Goal: Find specific page/section

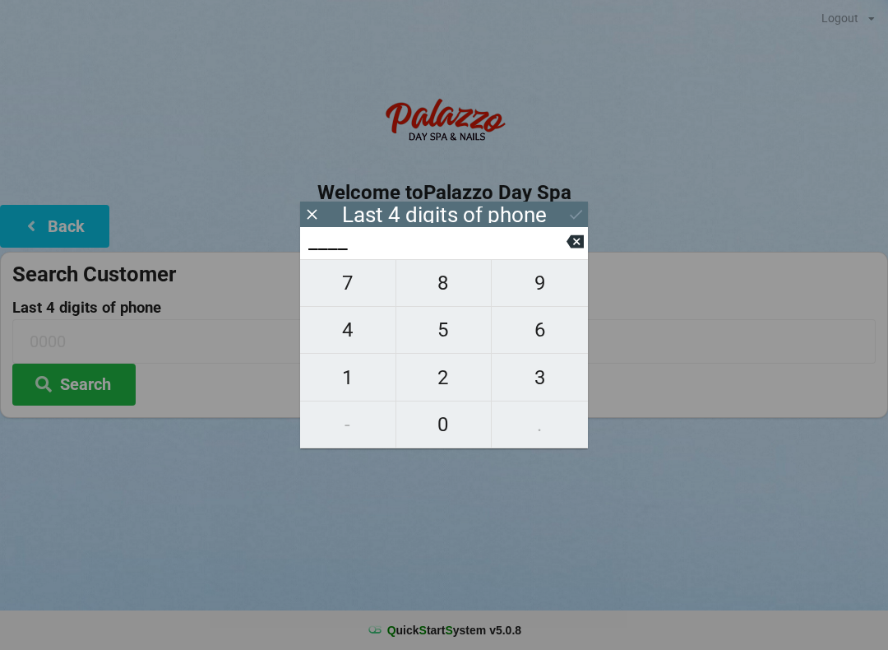
click at [353, 300] on span "7" at bounding box center [347, 283] width 95 height 35
type input "7___"
click at [373, 287] on span "7" at bounding box center [347, 283] width 95 height 35
type input "77__"
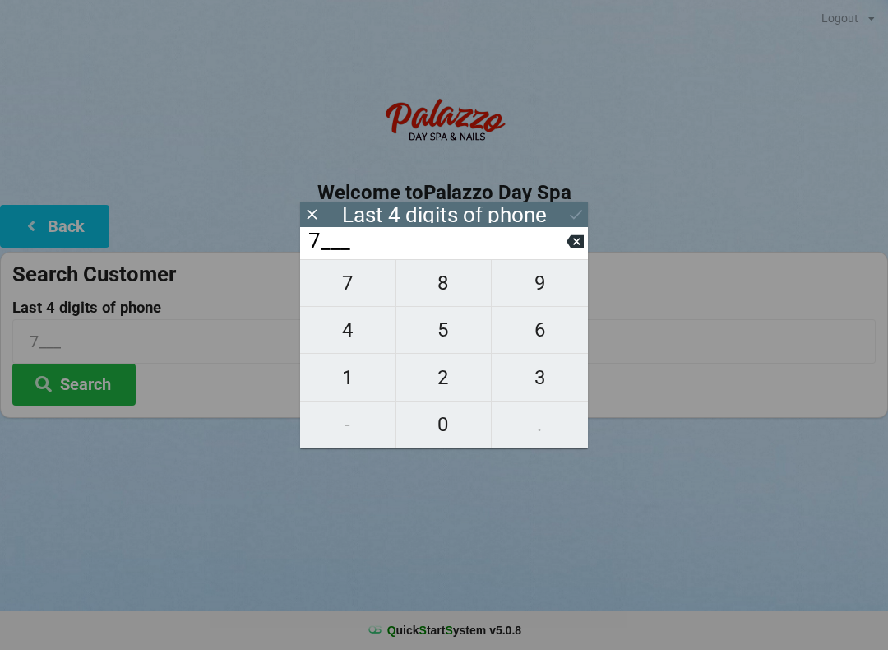
type input "77__"
click at [445, 377] on span "2" at bounding box center [443, 377] width 95 height 35
type input "772_"
click at [548, 280] on span "9" at bounding box center [540, 283] width 96 height 35
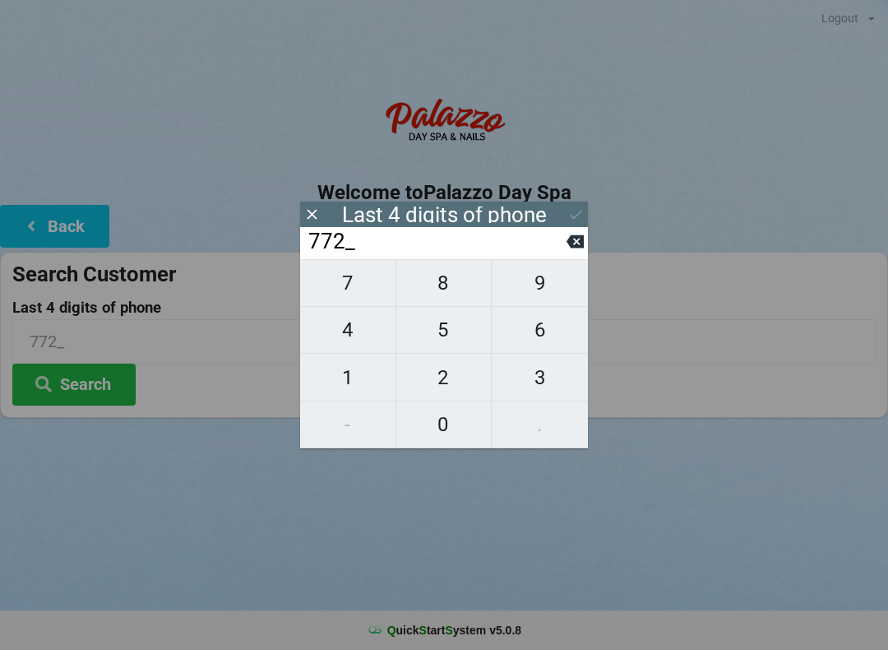
type input "7729"
click at [567, 219] on icon at bounding box center [575, 214] width 17 height 17
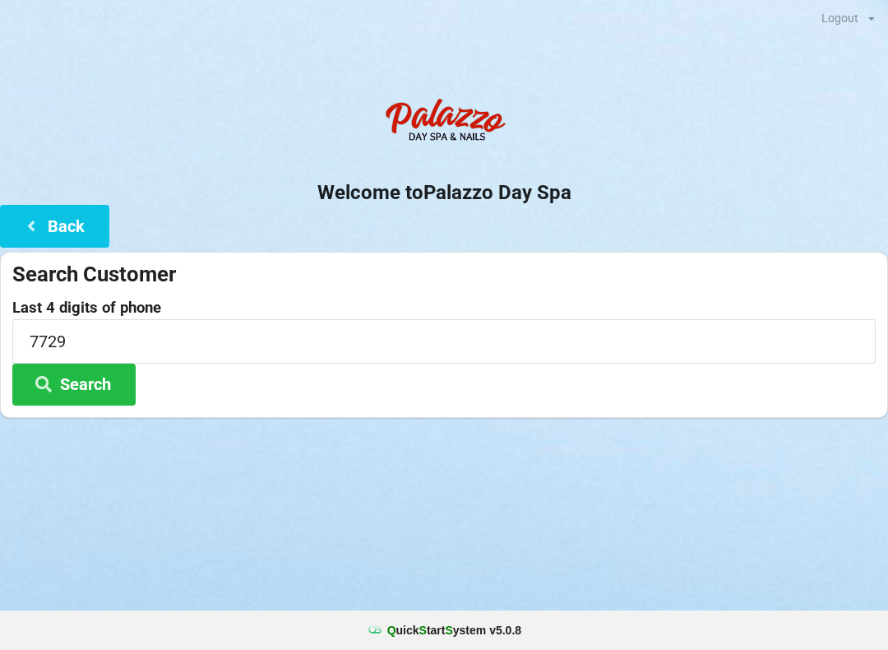
click at [78, 391] on button "Search" at bounding box center [73, 384] width 123 height 42
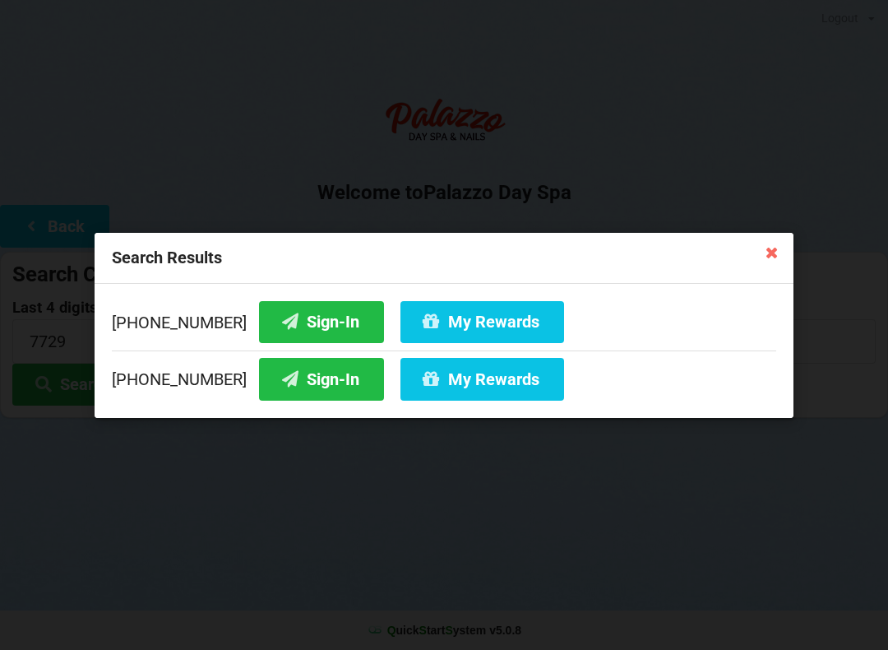
click at [304, 322] on button "Sign-In" at bounding box center [321, 321] width 125 height 42
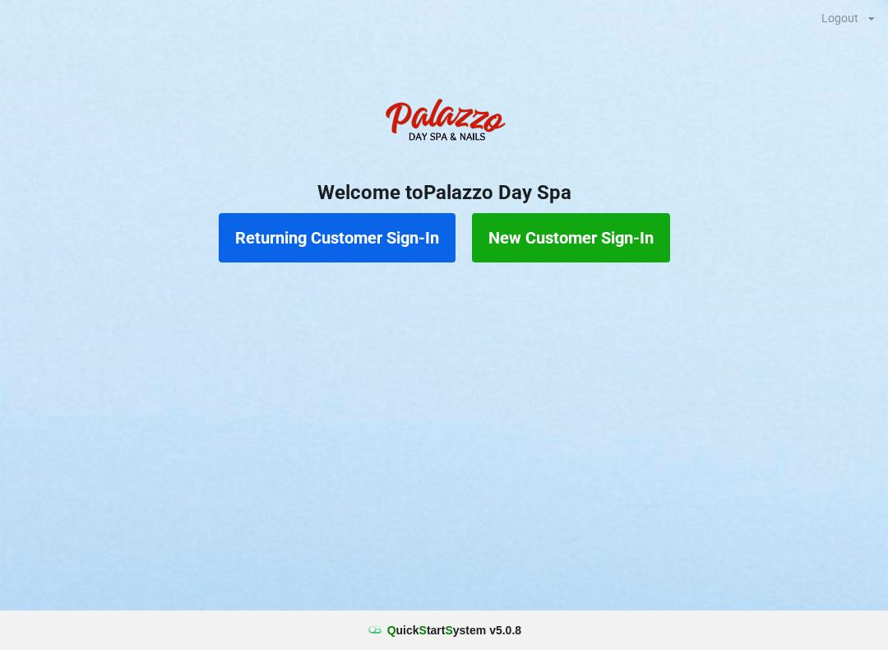
click at [313, 241] on button "Returning Customer Sign-In" at bounding box center [337, 237] width 237 height 49
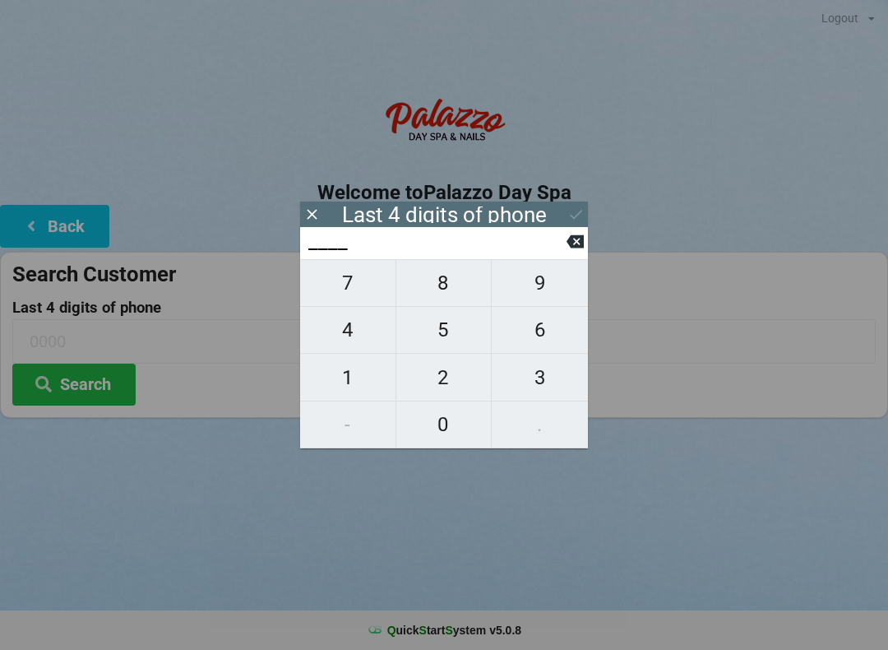
click at [345, 318] on button "4" at bounding box center [348, 330] width 96 height 47
type input "4___"
click at [349, 323] on span "4" at bounding box center [347, 329] width 95 height 35
type input "44__"
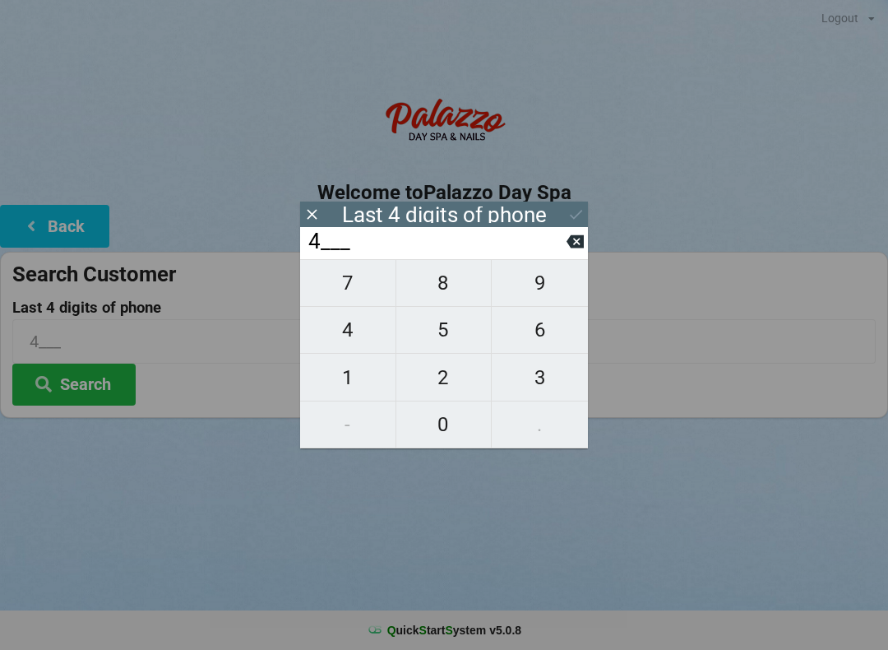
type input "44__"
click at [576, 237] on button at bounding box center [575, 241] width 17 height 22
click at [445, 419] on span "0" at bounding box center [443, 424] width 95 height 35
type input "40__"
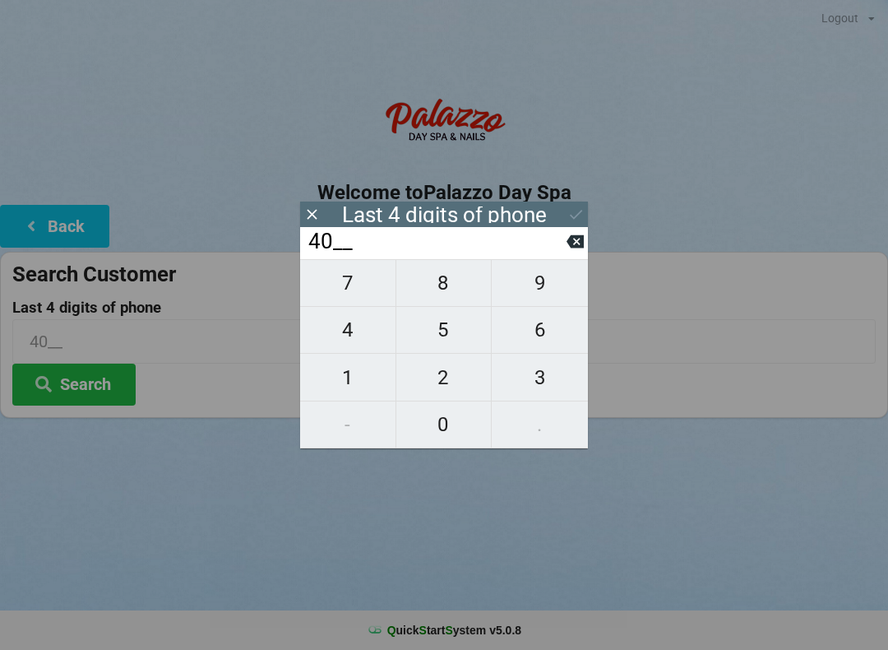
click at [341, 284] on span "7" at bounding box center [347, 283] width 95 height 35
type input "407_"
click at [548, 343] on span "6" at bounding box center [540, 329] width 96 height 35
type input "4076"
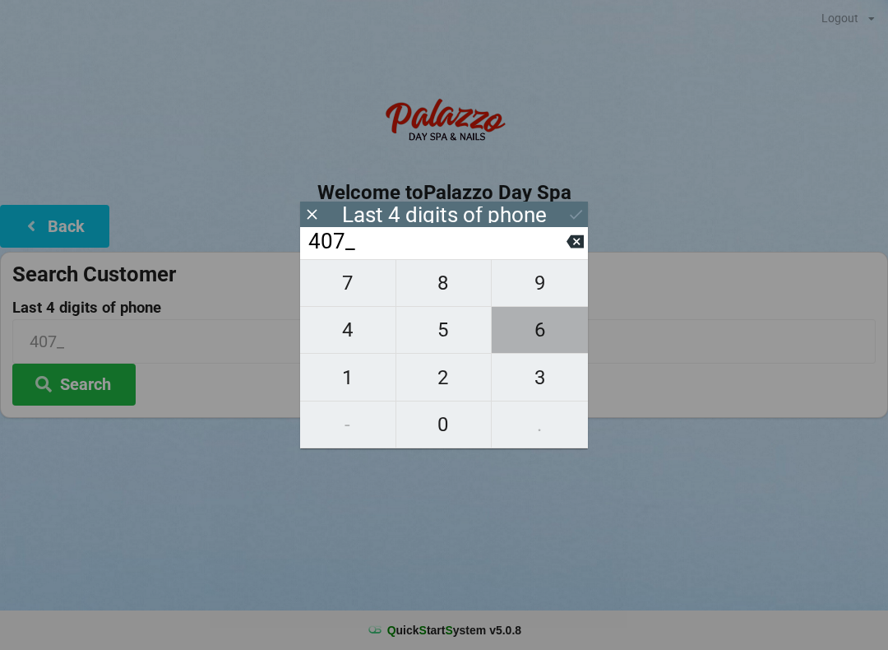
type input "4076"
click at [449, 432] on div "7 8 9 4 5 6 1 2 3 - 0 ." at bounding box center [444, 353] width 288 height 189
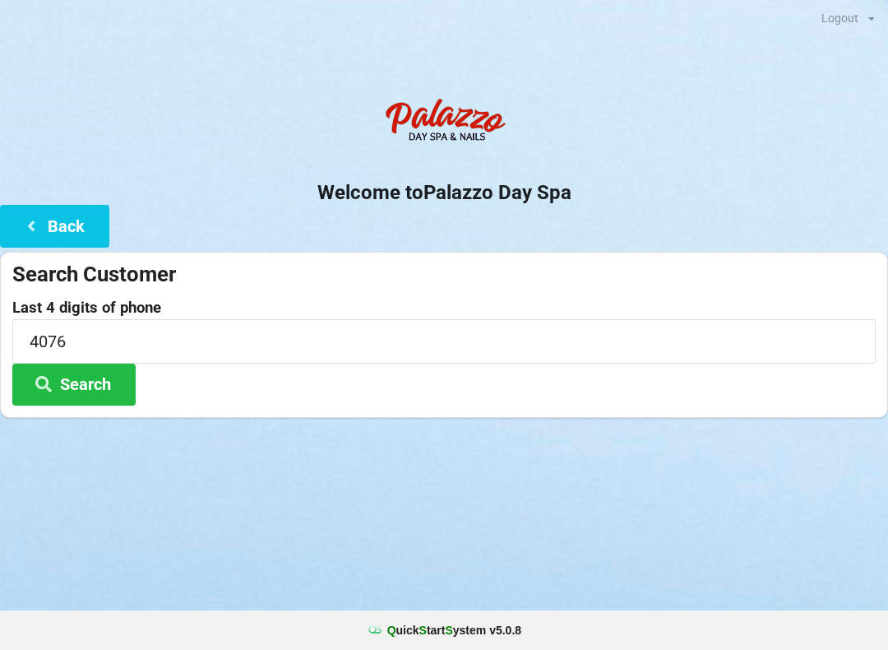
click at [65, 217] on button "Back" at bounding box center [54, 226] width 109 height 42
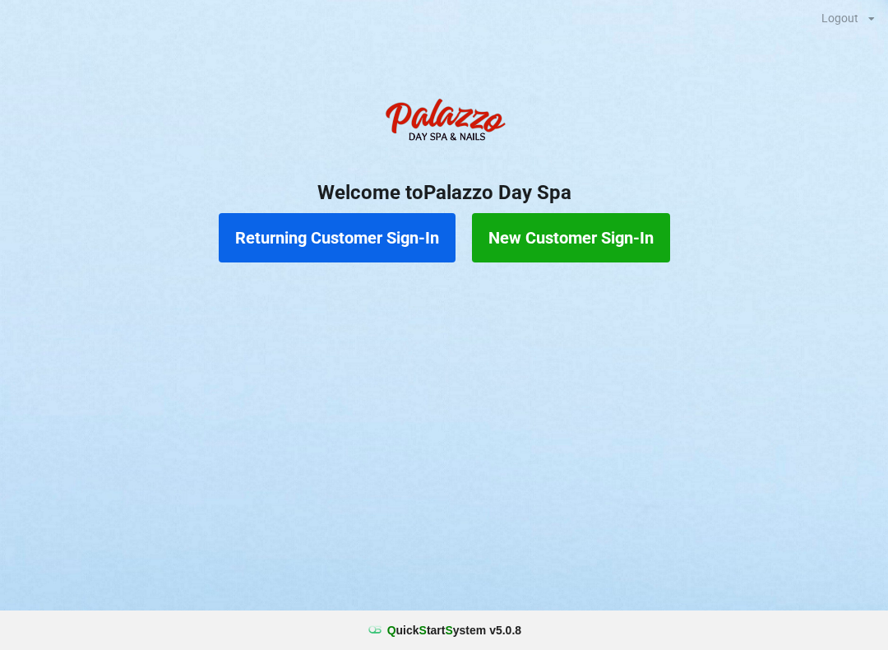
click at [372, 252] on button "Returning Customer Sign-In" at bounding box center [337, 237] width 237 height 49
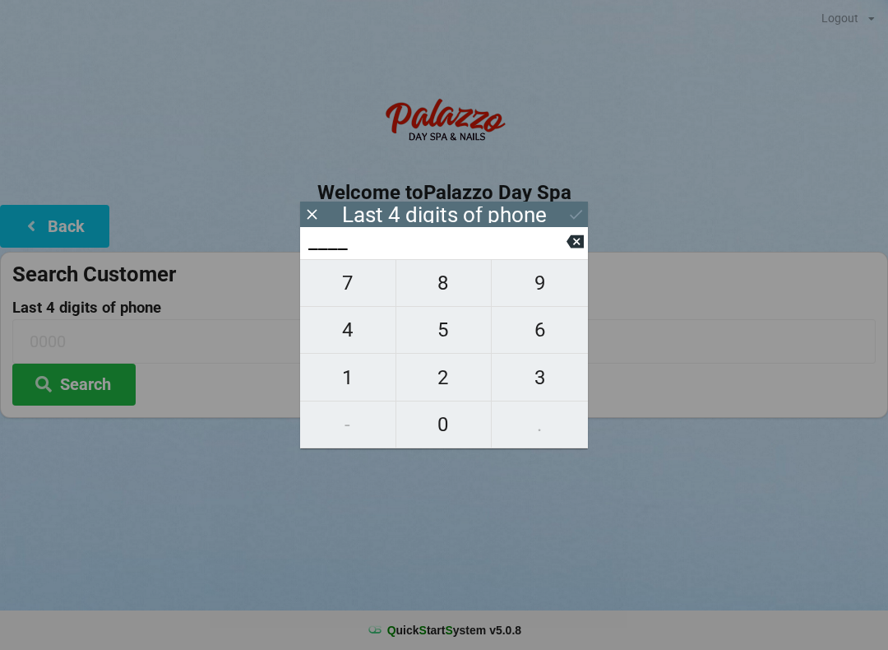
click at [454, 423] on span "0" at bounding box center [443, 424] width 95 height 35
type input "0___"
click at [443, 276] on span "8" at bounding box center [443, 283] width 95 height 35
type input "08__"
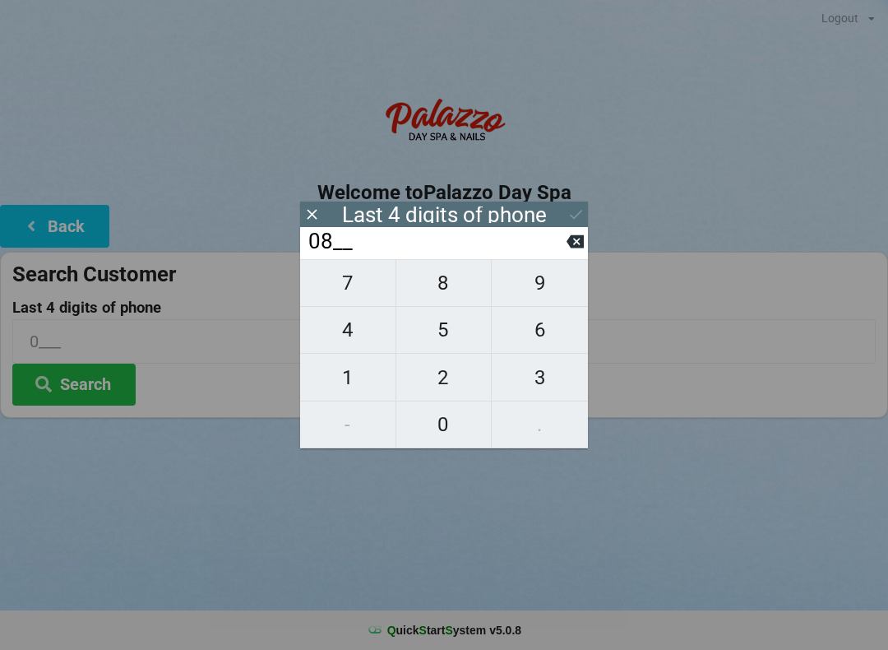
type input "08__"
click at [534, 359] on button "3" at bounding box center [540, 377] width 96 height 47
type input "083_"
click at [353, 275] on span "7" at bounding box center [347, 283] width 95 height 35
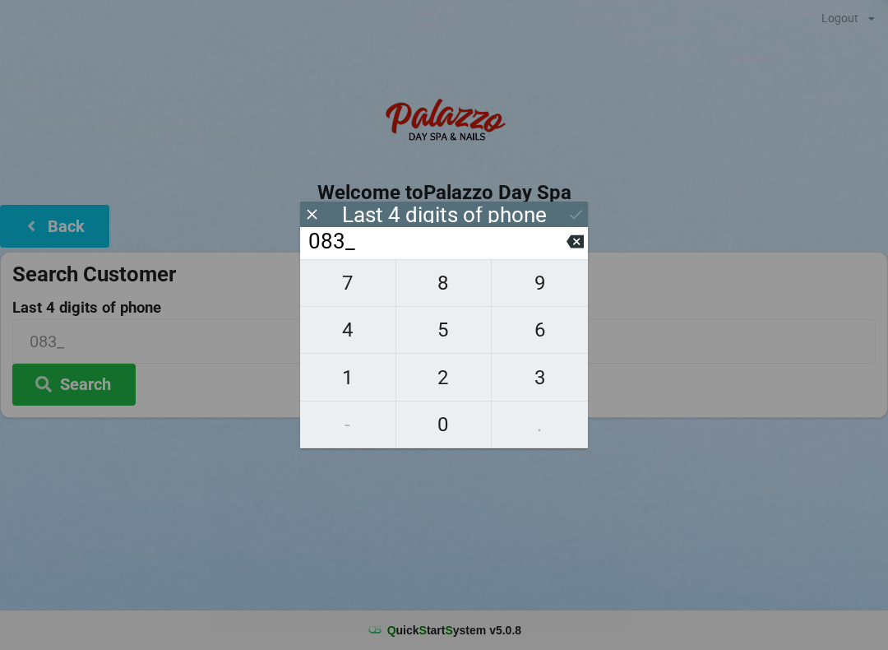
type input "0837"
click at [564, 249] on input "0837" at bounding box center [437, 242] width 260 height 26
click at [560, 252] on input "0837" at bounding box center [437, 242] width 260 height 26
click at [575, 238] on icon at bounding box center [575, 241] width 17 height 17
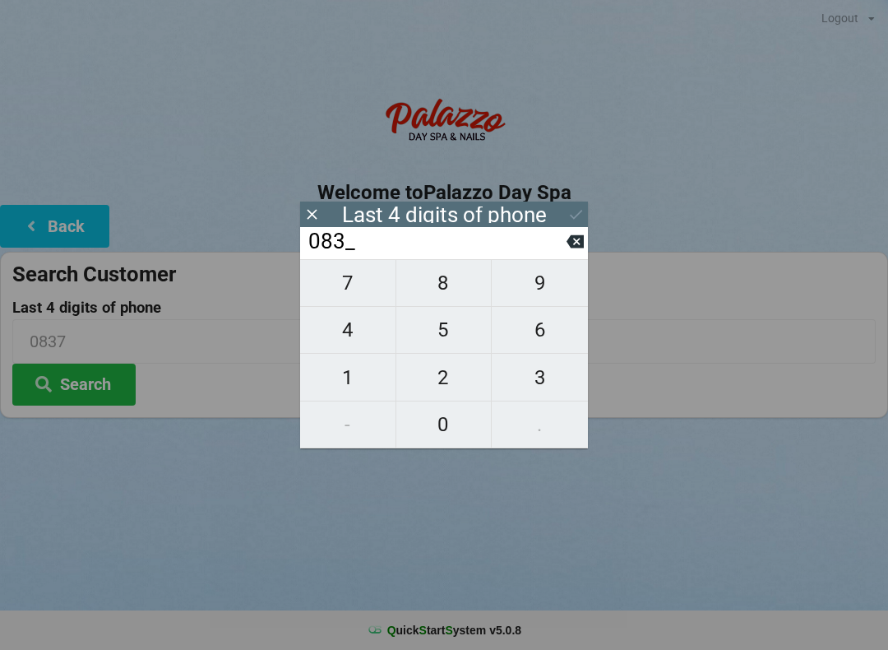
click at [581, 248] on icon at bounding box center [575, 241] width 17 height 13
click at [531, 347] on span "6" at bounding box center [540, 329] width 96 height 35
type input "086_"
click at [356, 289] on span "7" at bounding box center [347, 283] width 95 height 35
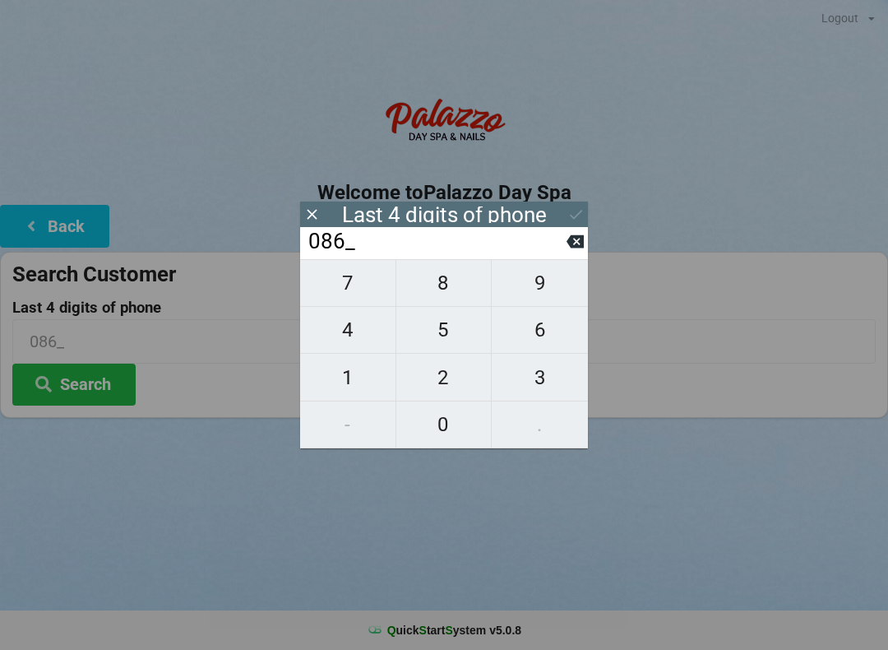
type input "0867"
click at [437, 255] on input "0867" at bounding box center [437, 242] width 260 height 26
click at [474, 246] on input "0867" at bounding box center [437, 242] width 260 height 26
click at [506, 425] on div "7 8 9 4 5 6 1 2 3 - 0 ." at bounding box center [444, 353] width 288 height 189
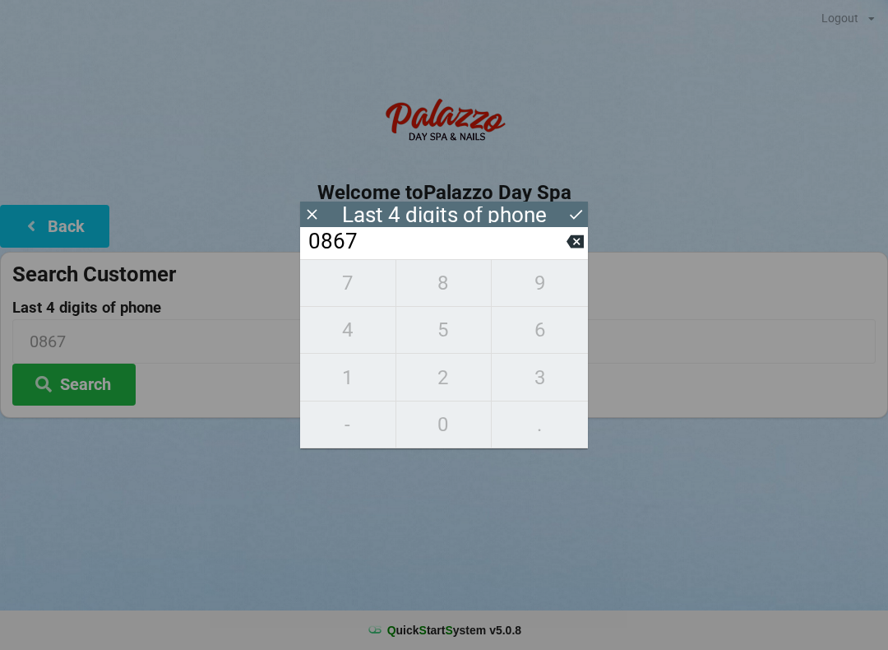
click at [544, 433] on div "7 8 9 4 5 6 1 2 3 - 0 ." at bounding box center [444, 353] width 288 height 189
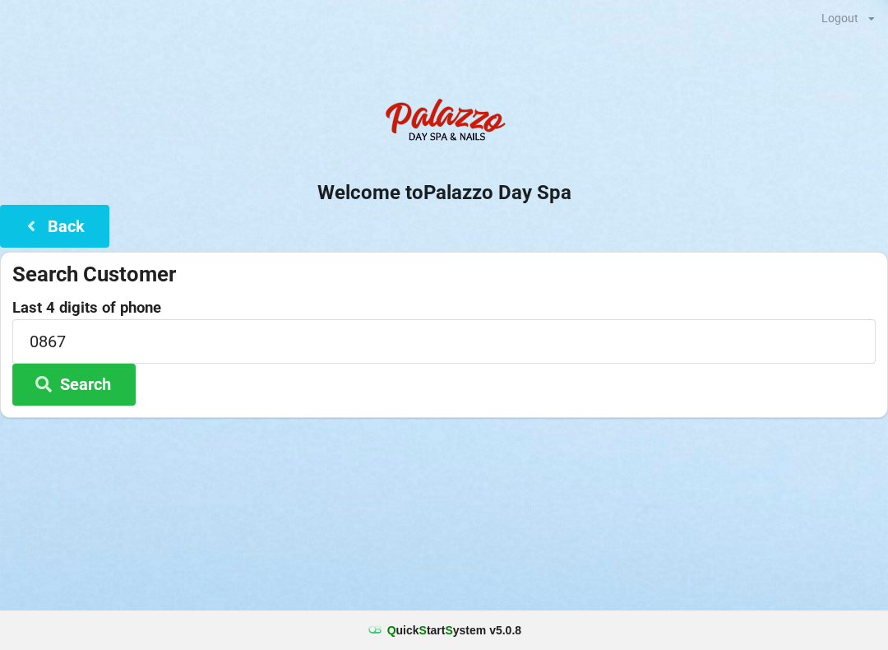
click at [81, 369] on button "Search" at bounding box center [73, 384] width 123 height 42
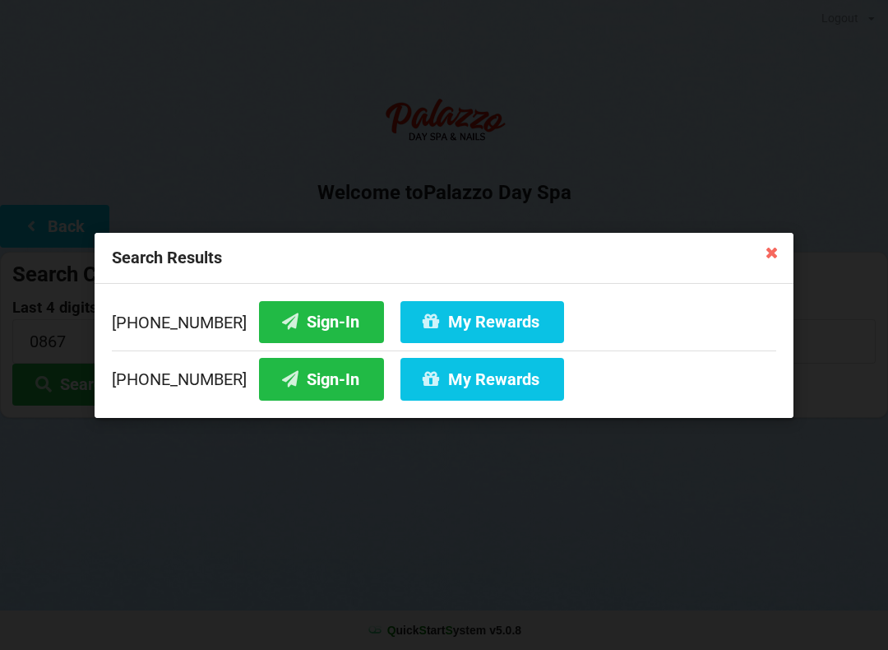
click at [305, 373] on button "Sign-In" at bounding box center [321, 379] width 125 height 42
